Goal: Information Seeking & Learning: Check status

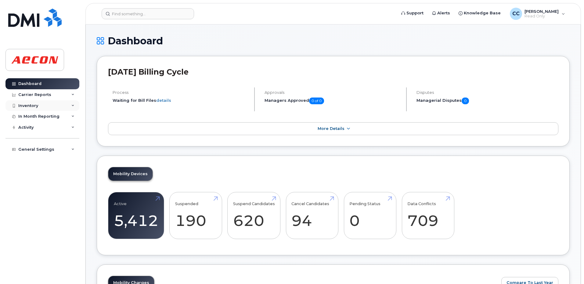
click at [38, 104] on div "Inventory" at bounding box center [42, 105] width 74 height 11
click at [37, 120] on link "Mobility Devices" at bounding box center [47, 117] width 63 height 12
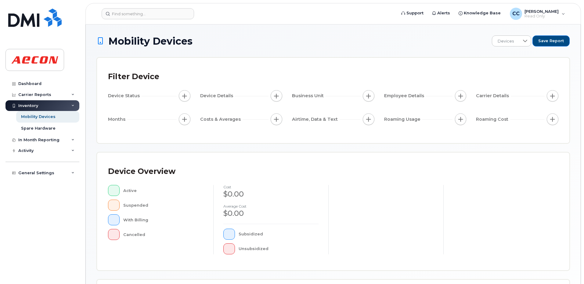
click at [460, 94] on span "button" at bounding box center [461, 95] width 5 height 5
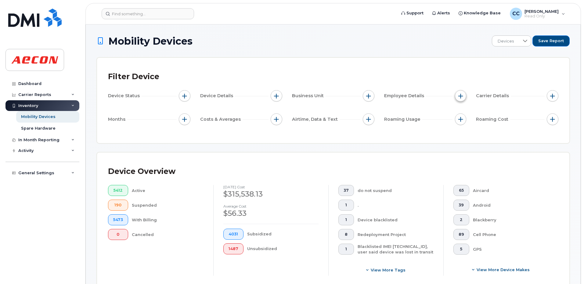
click at [458, 99] on button "button" at bounding box center [461, 96] width 12 height 12
click at [459, 96] on span "button" at bounding box center [461, 95] width 5 height 5
click at [462, 97] on span "button" at bounding box center [461, 95] width 5 height 5
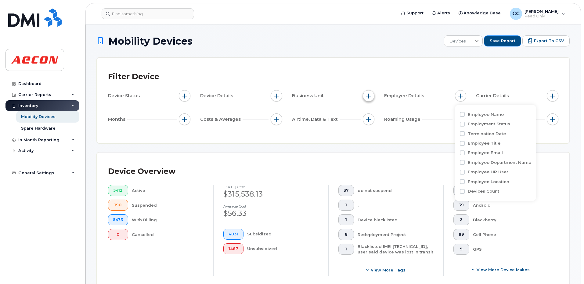
click at [372, 94] on button "button" at bounding box center [369, 96] width 12 height 12
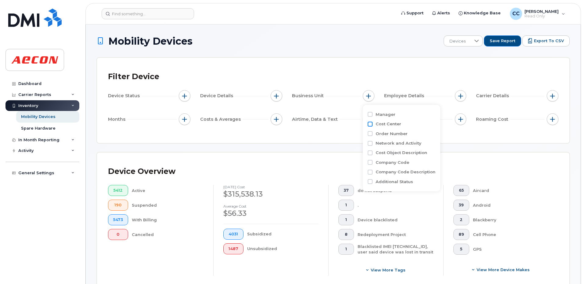
click at [372, 124] on input "Cost Center" at bounding box center [370, 124] width 5 height 5
checkbox input "true"
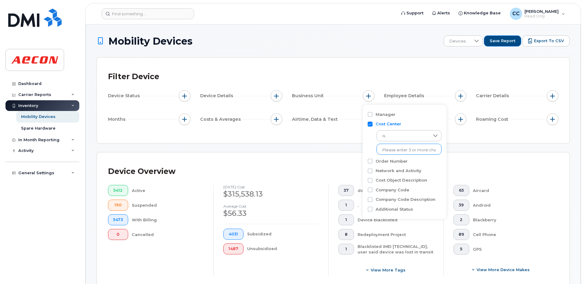
click at [387, 152] on input "text" at bounding box center [409, 149] width 53 height 5
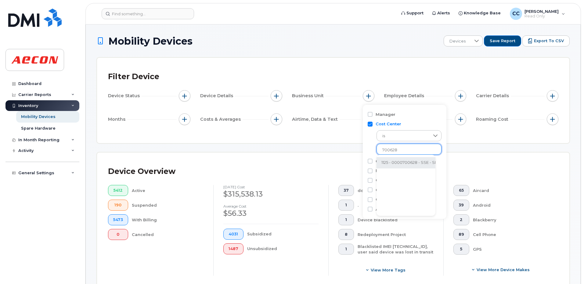
type input "700628"
click at [396, 162] on li "1125 - 0000700628 - SSE - SRS Overhead (Aecon internal)" at bounding box center [438, 162] width 122 height 11
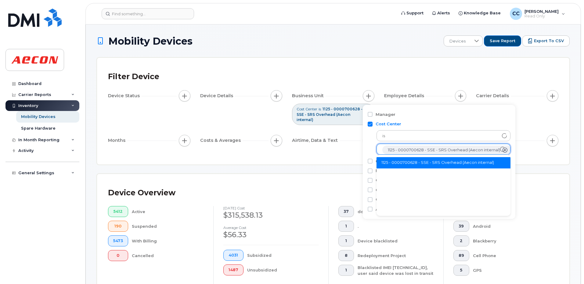
scroll to position [12, 0]
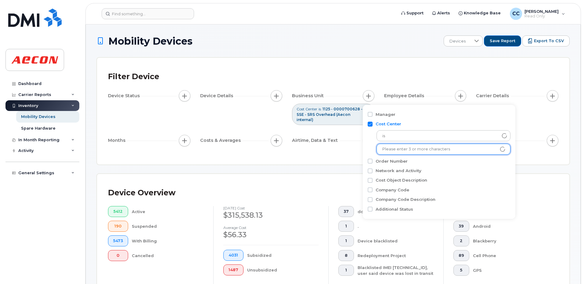
click at [182, 138] on span "button" at bounding box center [184, 140] width 5 height 5
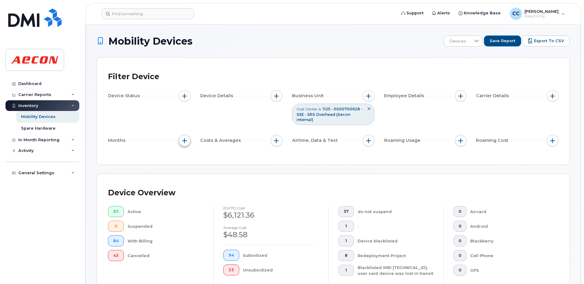
click at [182, 141] on span "button" at bounding box center [184, 140] width 5 height 5
click at [186, 158] on input "Billing Cycle" at bounding box center [186, 159] width 5 height 5
checkbox input "true"
click at [216, 182] on div at bounding box center [213, 184] width 12 height 10
drag, startPoint x: 237, startPoint y: 194, endPoint x: 236, endPoint y: 198, distance: 4.4
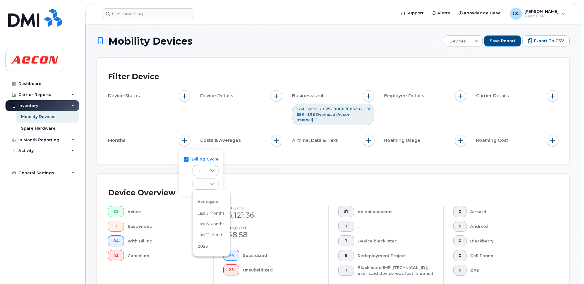
click at [230, 198] on div "Averages Last 3 months Last 6 months Last 12 months 2025 August 2025 July 2025 …" at bounding box center [212, 222] width 38 height 61
drag, startPoint x: 237, startPoint y: 194, endPoint x: 237, endPoint y: 200, distance: 6.1
click at [230, 200] on div "Averages Last 3 months Last 6 months Last 12 months 2025 August 2025 July 2025 …" at bounding box center [212, 222] width 38 height 61
drag, startPoint x: 208, startPoint y: 222, endPoint x: 226, endPoint y: 195, distance: 33.1
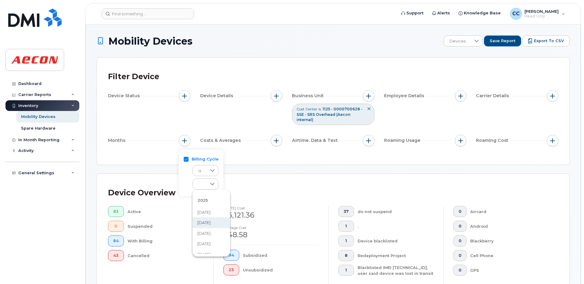
click at [208, 222] on span "July 2025" at bounding box center [204, 223] width 13 height 6
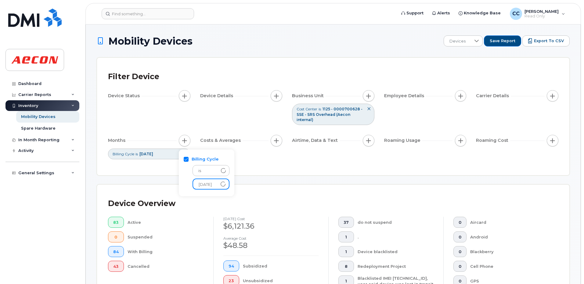
click at [278, 171] on div "Filter Device Device Status Device Details Business Unit Cost Center is 1125 - …" at bounding box center [333, 116] width 473 height 117
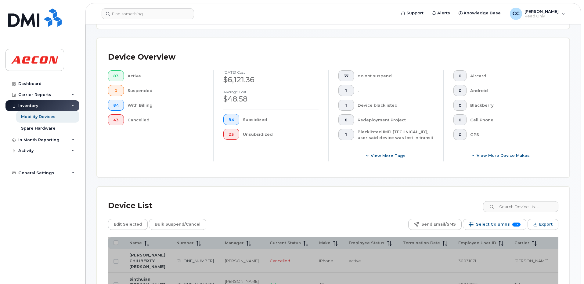
scroll to position [244, 0]
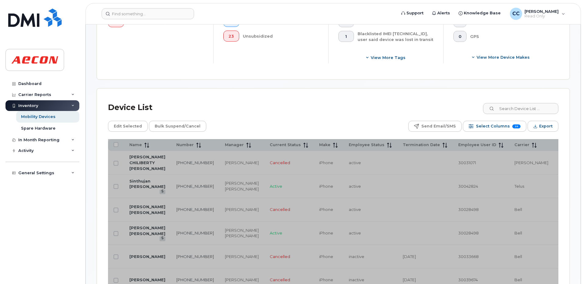
click at [252, 103] on div "Device List" at bounding box center [333, 108] width 451 height 16
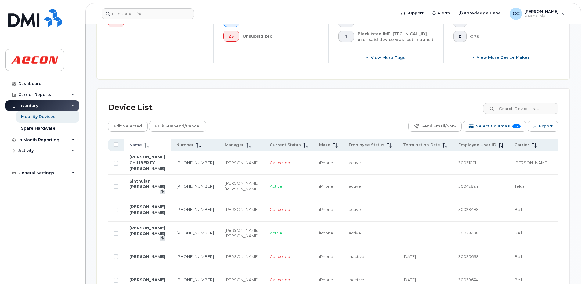
click at [139, 147] on span "Name" at bounding box center [135, 144] width 13 height 5
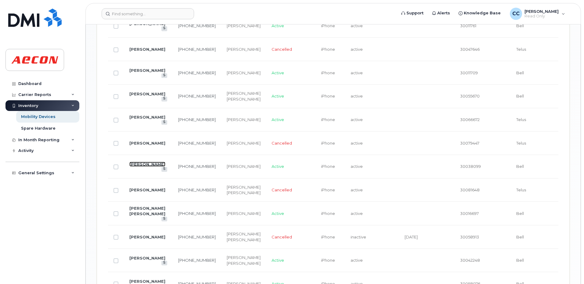
scroll to position [733, 0]
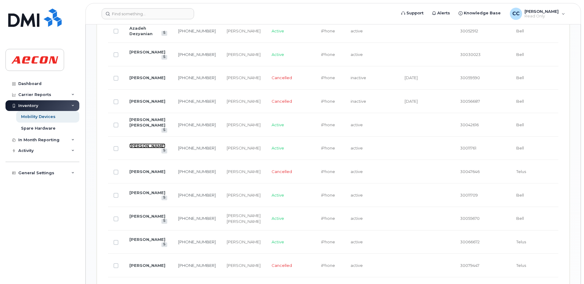
click at [138, 145] on link "[PERSON_NAME]" at bounding box center [147, 145] width 36 height 5
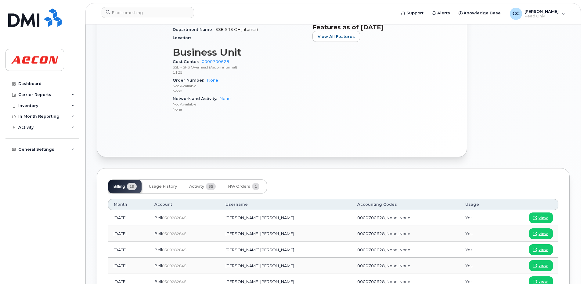
scroll to position [366, 0]
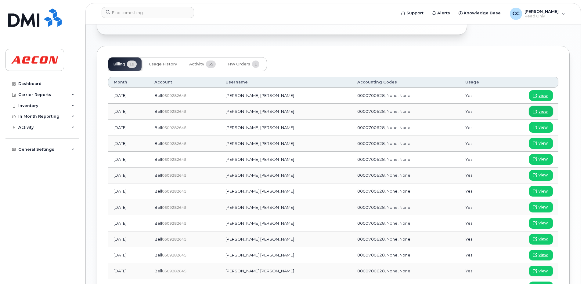
click at [550, 109] on link "view" at bounding box center [542, 111] width 24 height 11
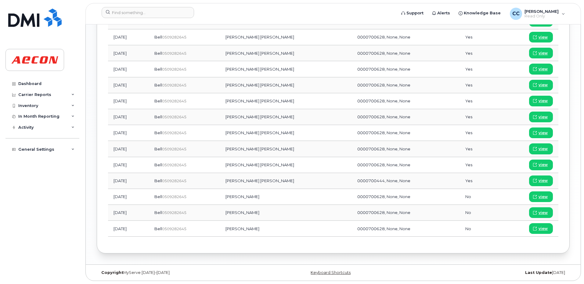
scroll to position [276, 0]
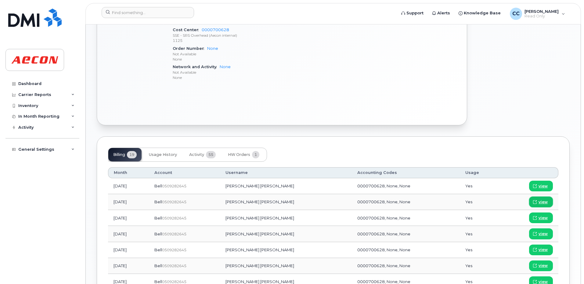
click at [545, 199] on span "view" at bounding box center [543, 201] width 9 height 5
click at [538, 199] on span at bounding box center [535, 201] width 5 height 5
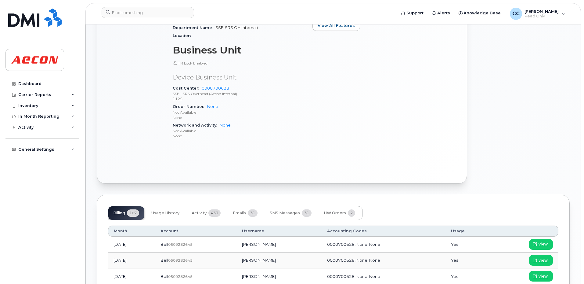
scroll to position [244, 0]
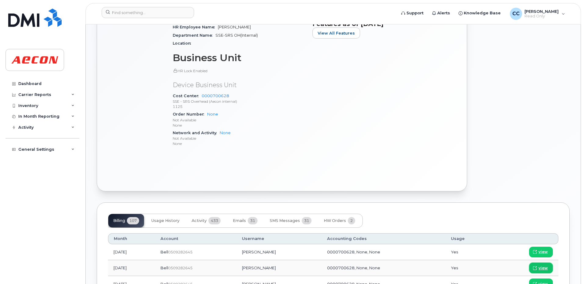
click at [539, 268] on span "view" at bounding box center [543, 267] width 9 height 5
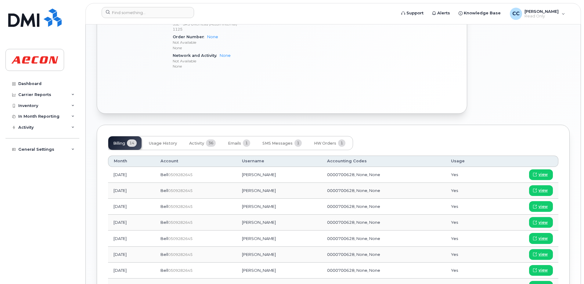
scroll to position [366, 0]
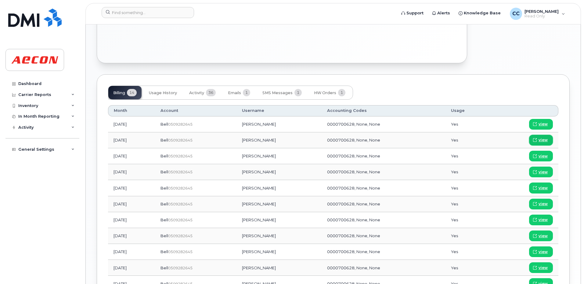
click at [544, 137] on span "view" at bounding box center [543, 139] width 9 height 5
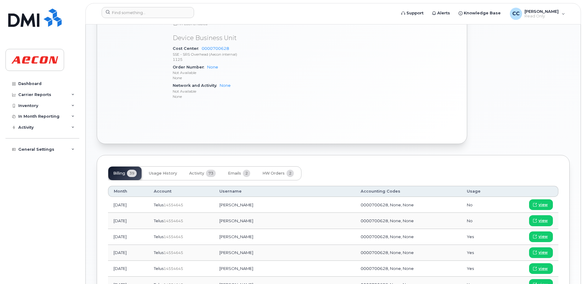
scroll to position [366, 0]
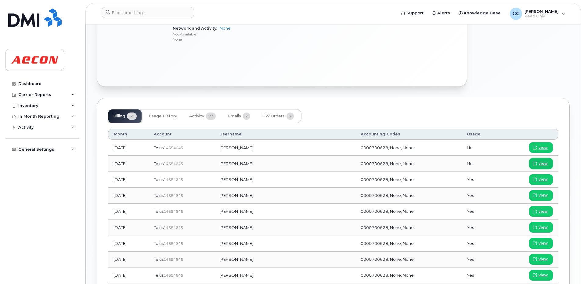
click at [548, 162] on link "view" at bounding box center [542, 163] width 24 height 11
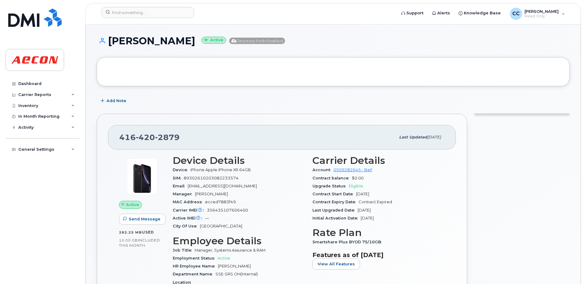
drag, startPoint x: 0, startPoint y: 0, endPoint x: 527, endPoint y: 147, distance: 547.4
click at [527, 147] on div at bounding box center [522, 257] width 103 height 295
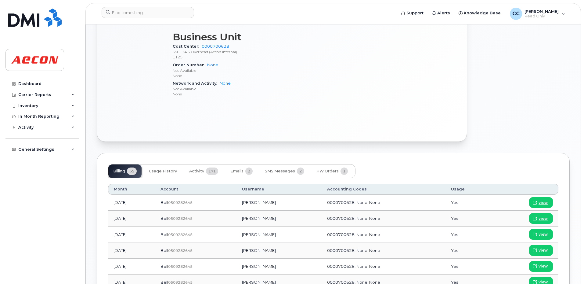
scroll to position [244, 0]
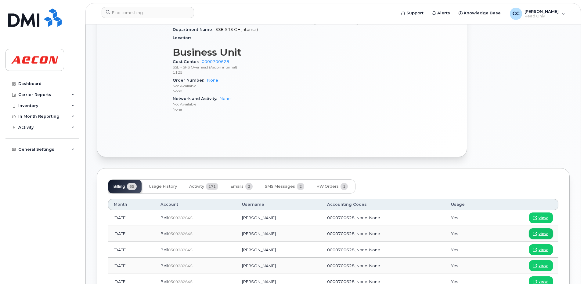
click at [542, 232] on span "view" at bounding box center [543, 233] width 9 height 5
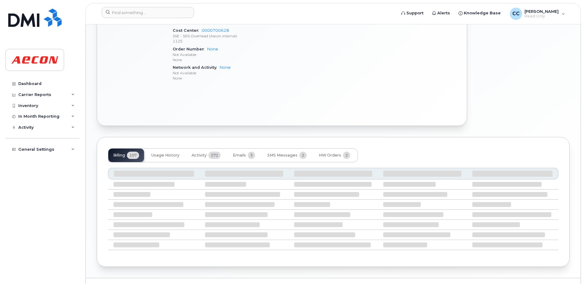
scroll to position [289, 0]
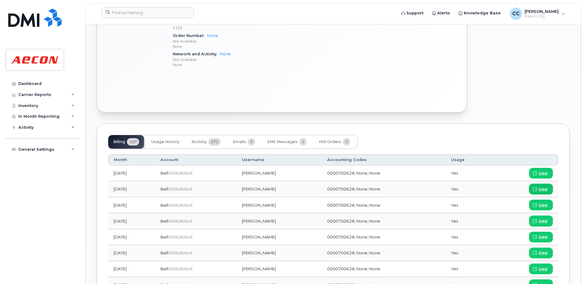
click at [538, 187] on span at bounding box center [535, 188] width 5 height 5
